Goal: Check status

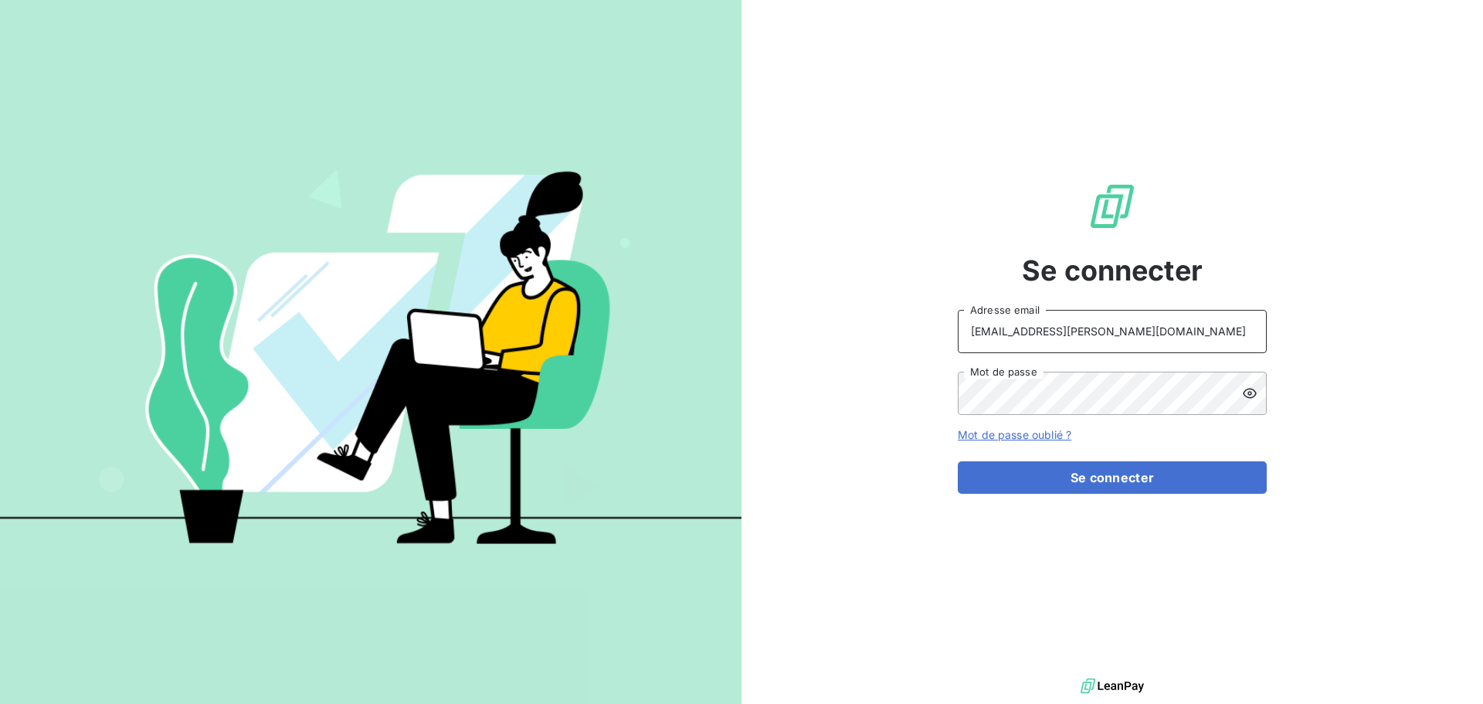
click at [1123, 334] on input "[EMAIL_ADDRESS][PERSON_NAME][DOMAIN_NAME]" at bounding box center [1112, 331] width 309 height 43
type input "[EMAIL_ADDRESS][PERSON_NAME][DOMAIN_NAME]"
click at [1153, 469] on button "Se connecter" at bounding box center [1112, 477] width 309 height 32
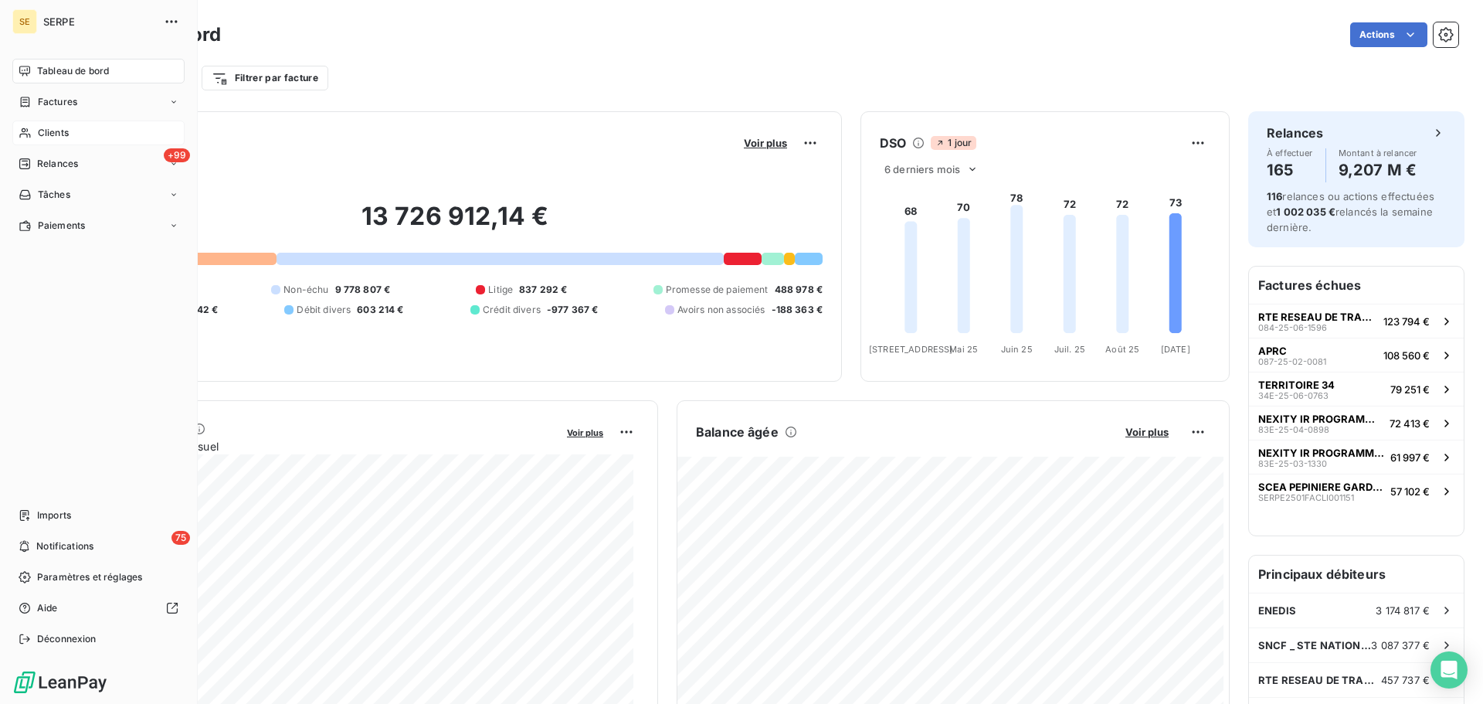
click at [24, 129] on icon at bounding box center [25, 133] width 13 height 12
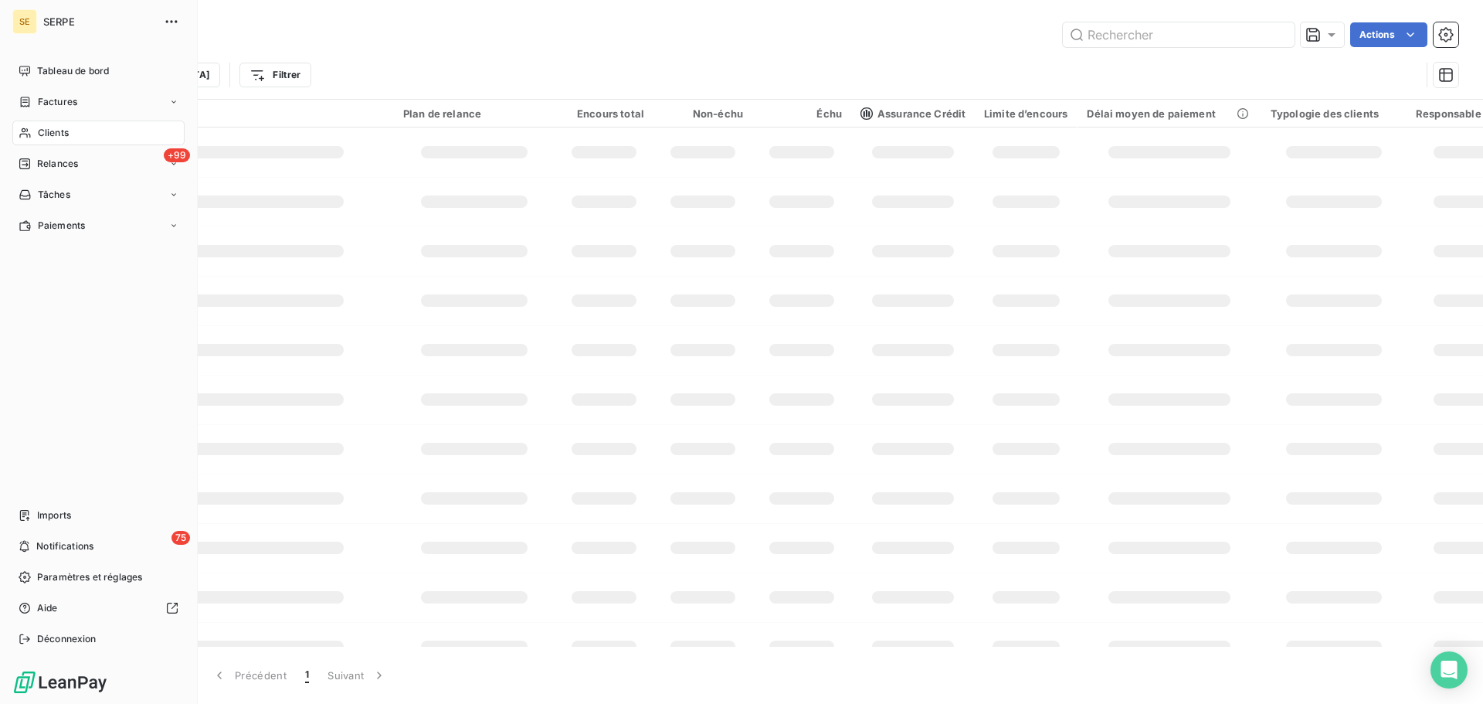
click at [78, 128] on div "Clients" at bounding box center [98, 132] width 172 height 25
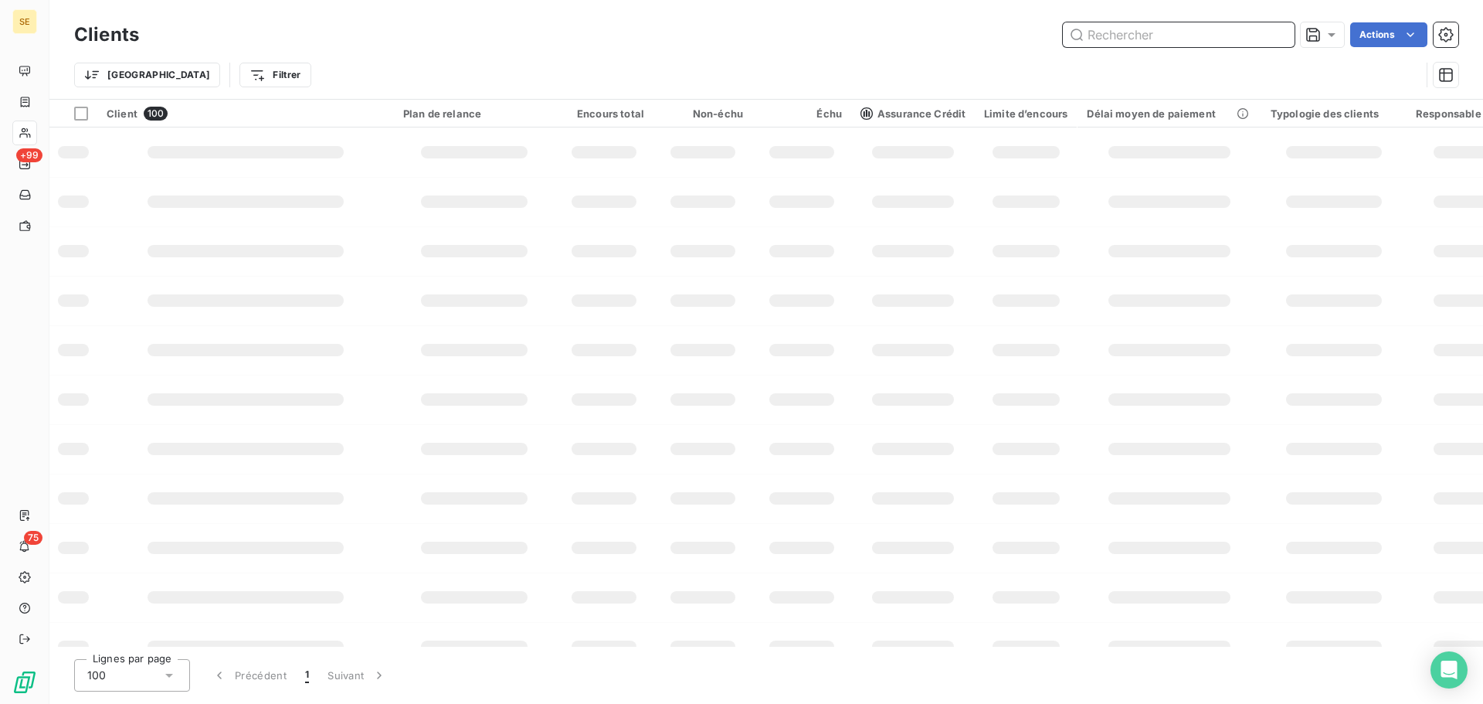
click at [1163, 36] on input "text" at bounding box center [1179, 34] width 232 height 25
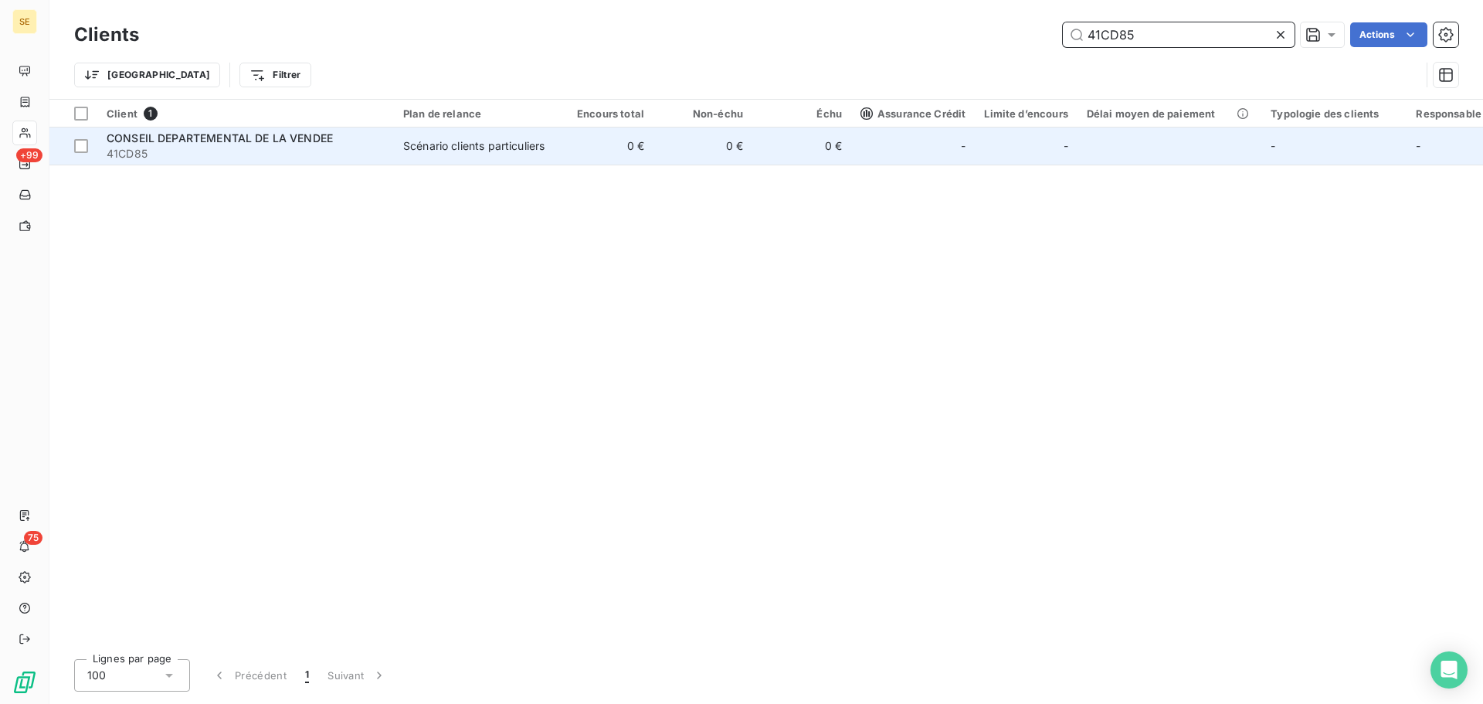
type input "41CD85"
click at [607, 163] on td "0 €" at bounding box center [604, 145] width 99 height 37
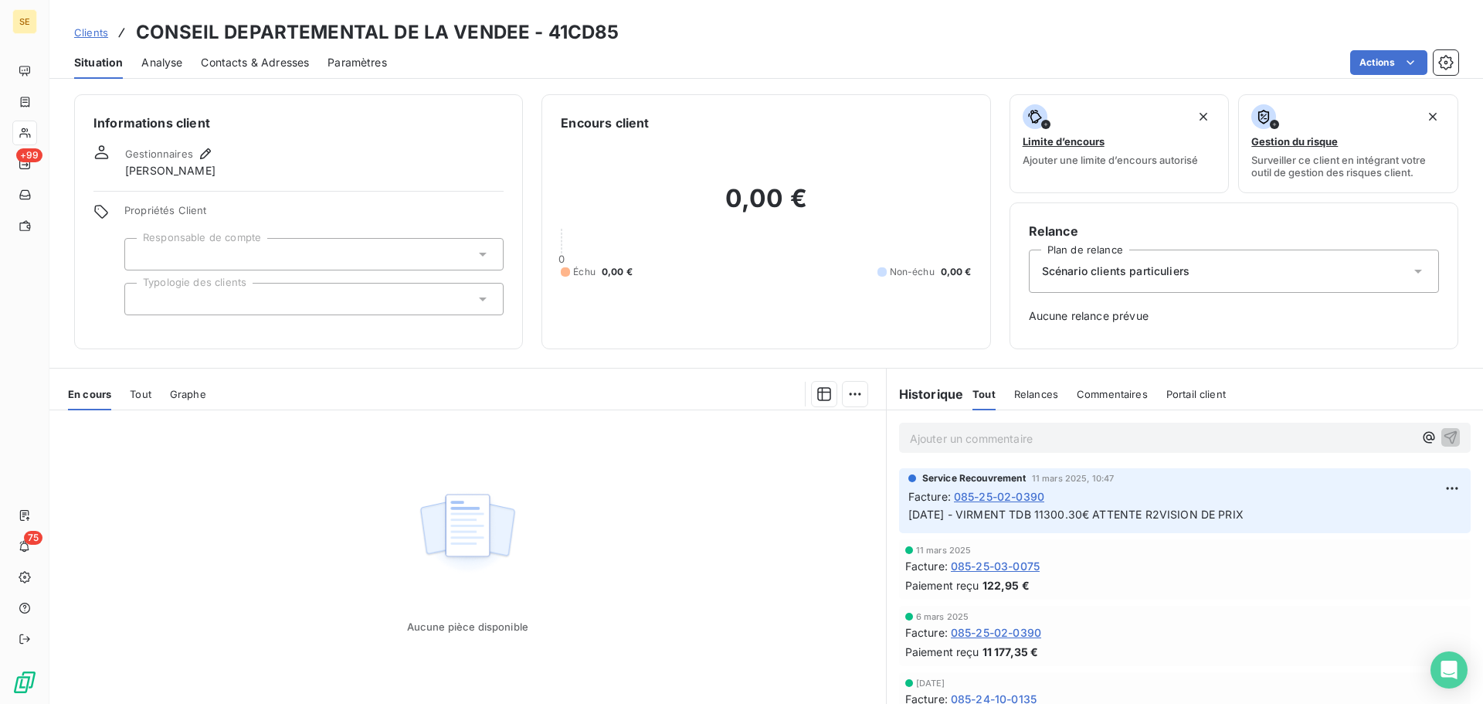
click at [1019, 497] on span "085-25-02-0390" at bounding box center [999, 496] width 90 height 16
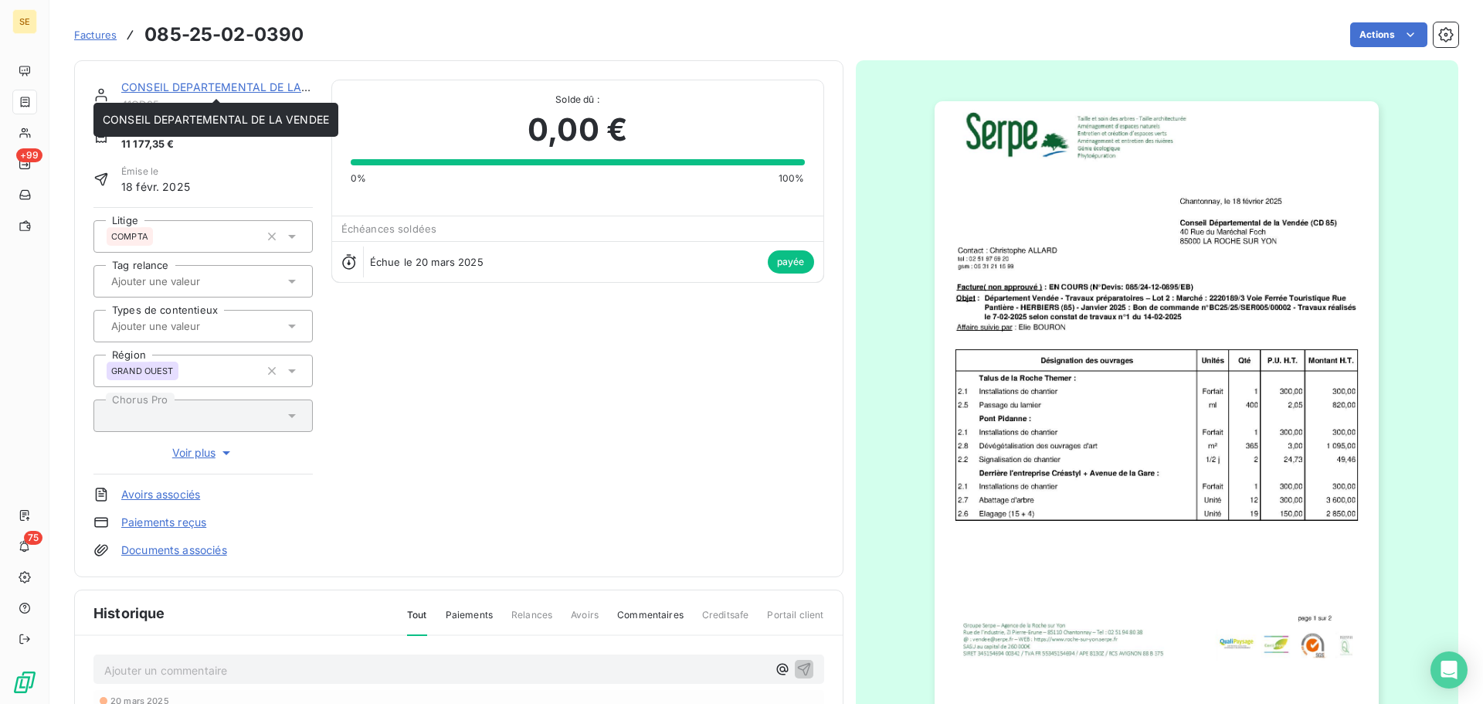
click at [264, 90] on link "CONSEIL DEPARTEMENTAL DE LA VENDEE" at bounding box center [234, 86] width 226 height 13
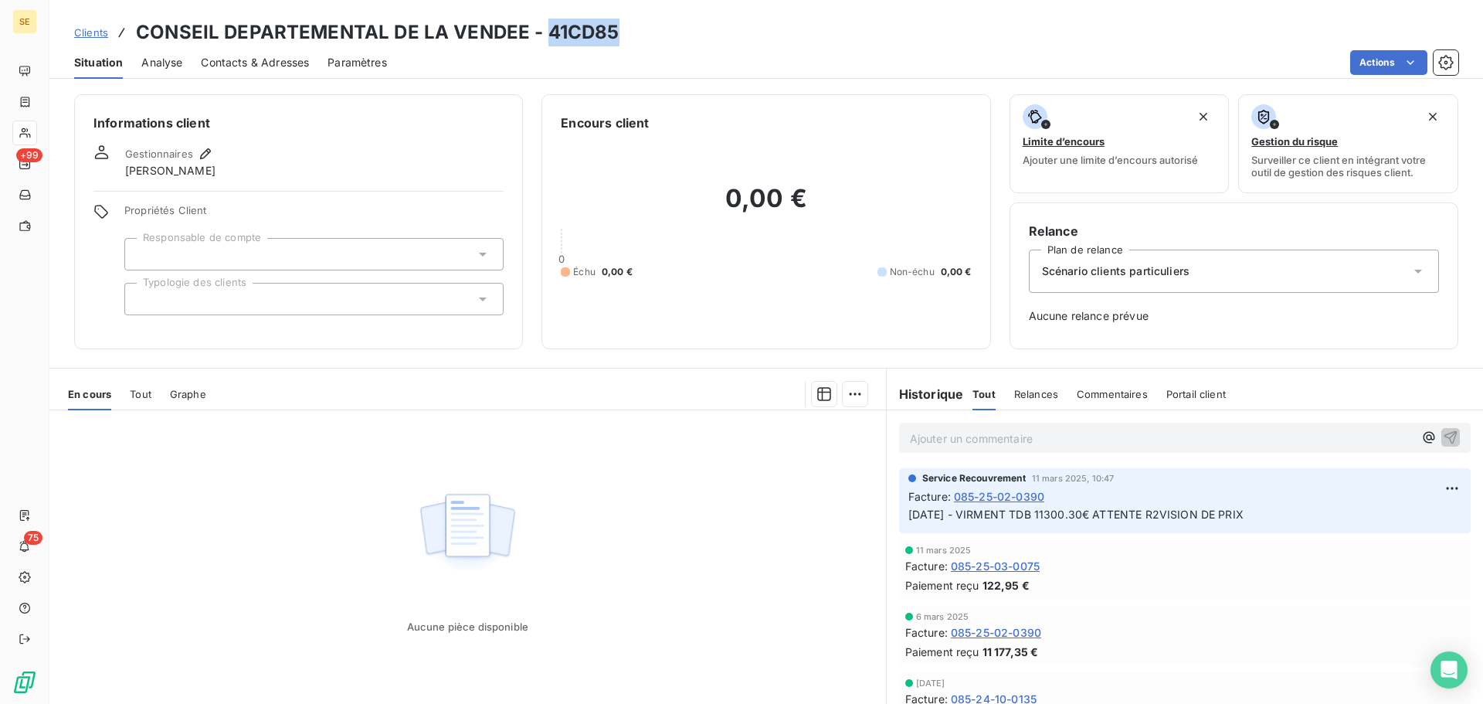
drag, startPoint x: 614, startPoint y: 29, endPoint x: 545, endPoint y: 27, distance: 69.5
click at [545, 27] on div "Clients CONSEIL DEPARTEMENTAL DE LA VENDEE - 41CD85" at bounding box center [766, 33] width 1434 height 28
copy h3 "41CD85"
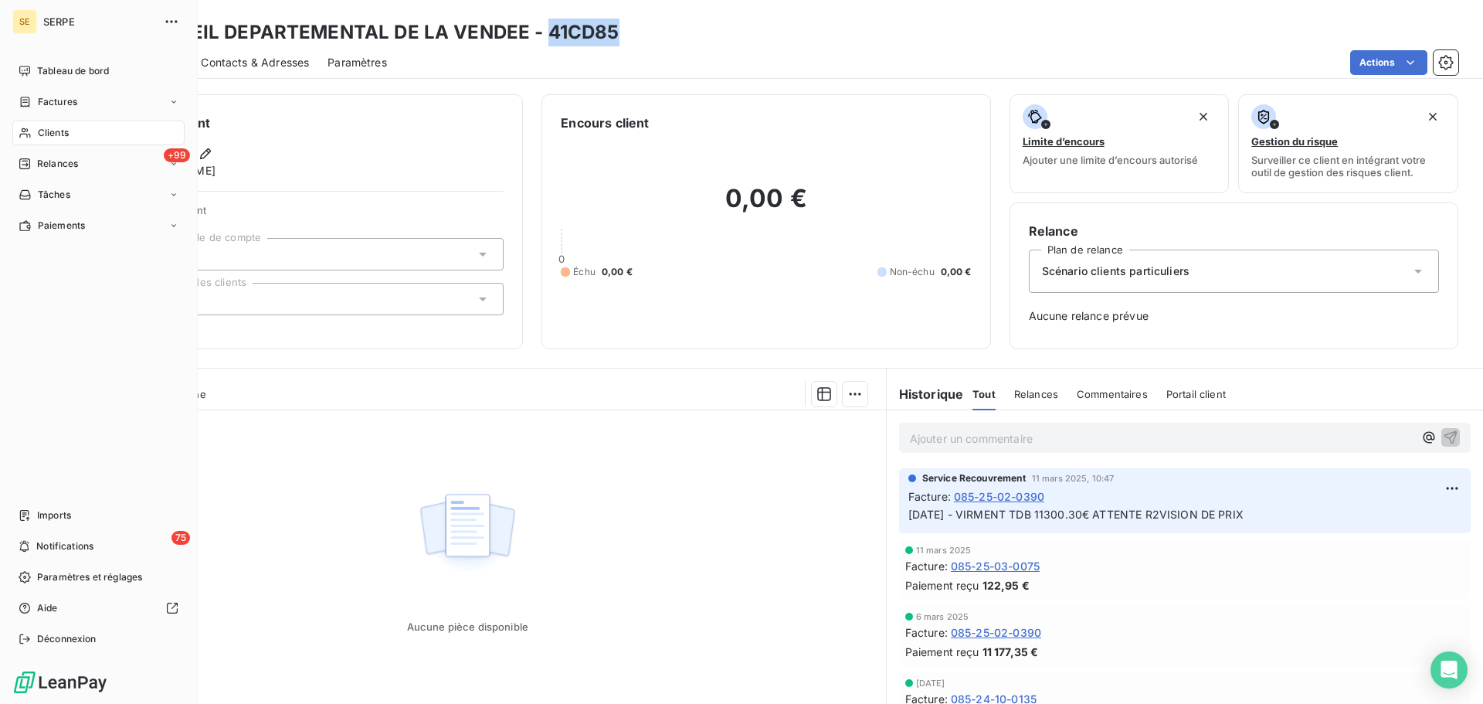
click at [44, 125] on div "Clients" at bounding box center [98, 132] width 172 height 25
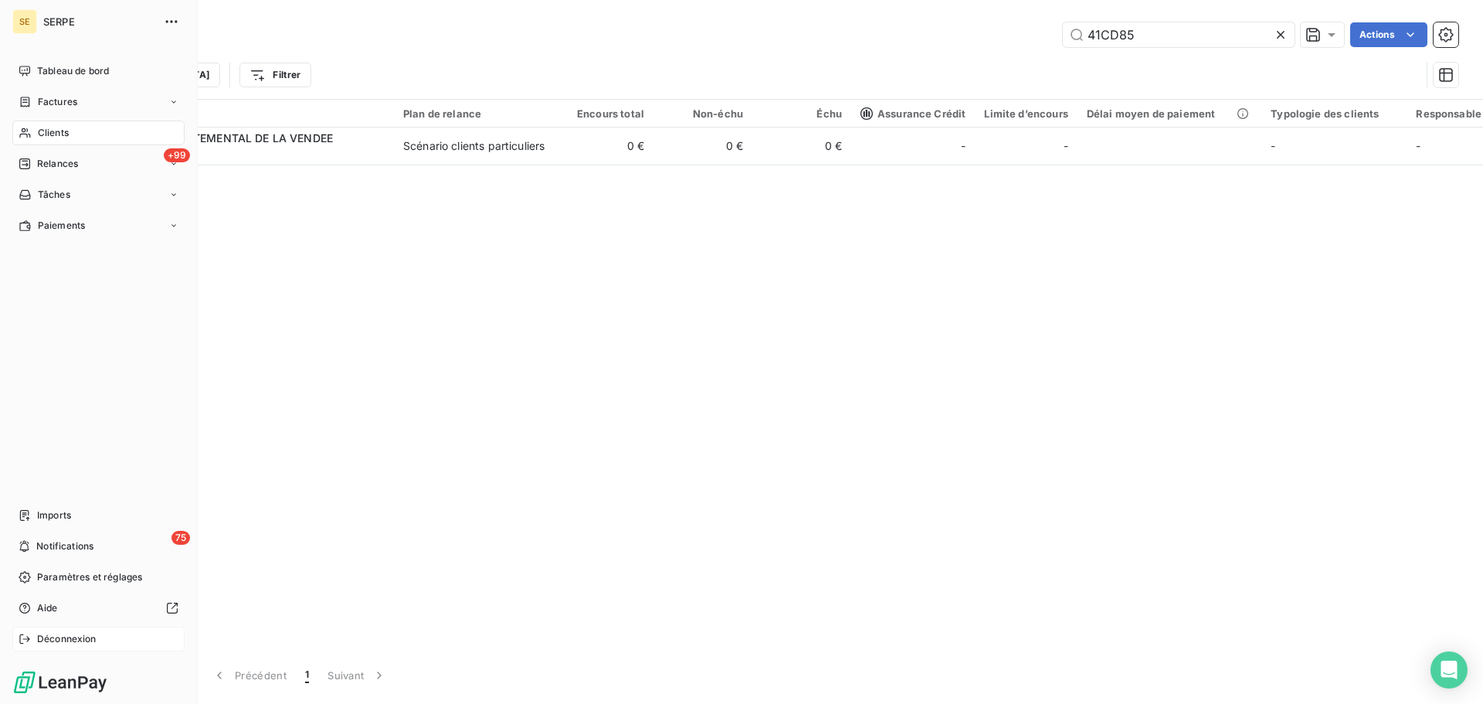
click at [83, 635] on span "Déconnexion" at bounding box center [66, 639] width 59 height 14
